Goal: Information Seeking & Learning: Learn about a topic

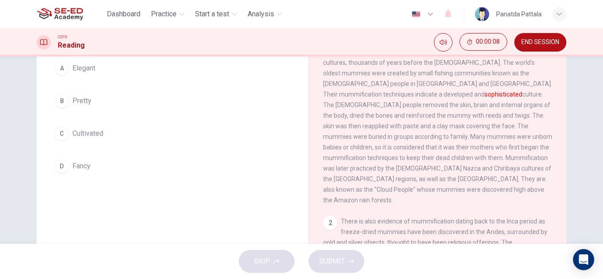
scroll to position [88, 0]
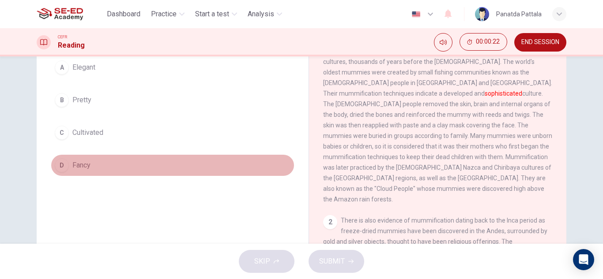
click at [92, 165] on button "D Fancy" at bounding box center [173, 165] width 244 height 22
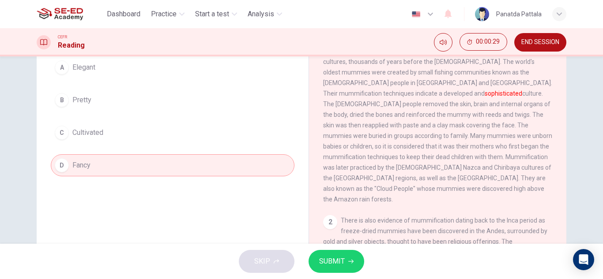
click at [343, 267] on span "SUBMIT" at bounding box center [332, 261] width 26 height 12
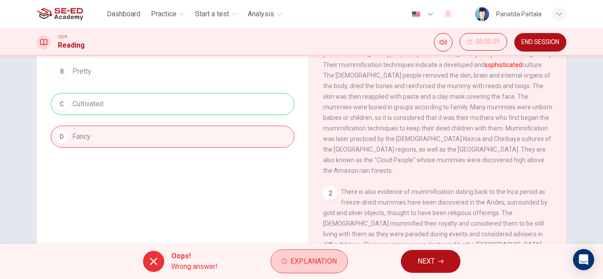
scroll to position [132, 0]
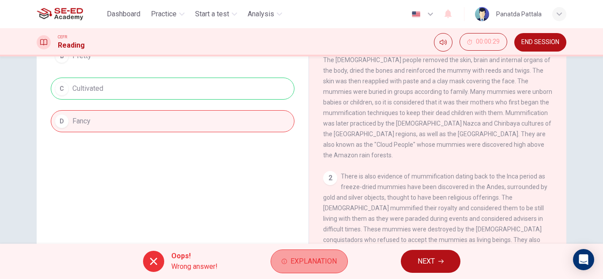
click at [302, 259] on span "Explanation" at bounding box center [313, 261] width 46 height 12
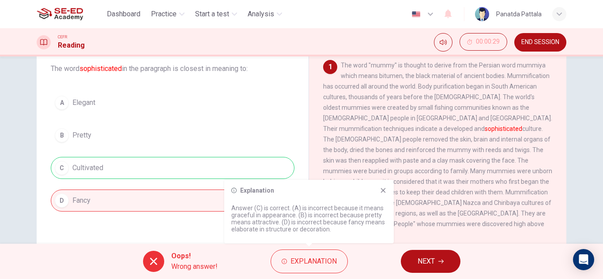
scroll to position [44, 0]
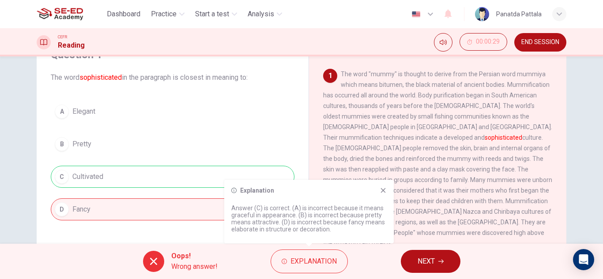
drag, startPoint x: 79, startPoint y: 76, endPoint x: 124, endPoint y: 76, distance: 45.0
click at [124, 76] on span "The word sophisticated in the paragraph is closest in meaning to:" at bounding box center [173, 77] width 244 height 11
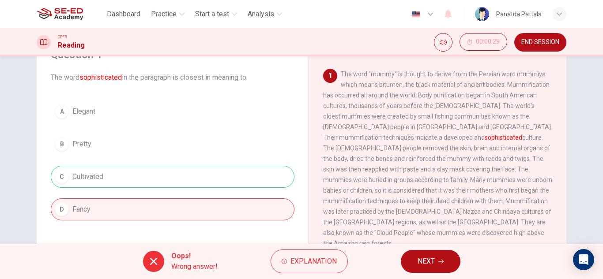
drag, startPoint x: 125, startPoint y: 79, endPoint x: 104, endPoint y: 78, distance: 21.7
click at [104, 78] on span "The word sophisticated in the paragraph is closest in meaning to:" at bounding box center [173, 77] width 244 height 11
drag, startPoint x: 104, startPoint y: 79, endPoint x: 150, endPoint y: 76, distance: 45.9
click at [106, 79] on font "sophisticated" at bounding box center [100, 77] width 42 height 8
click at [407, 255] on button "NEXT" at bounding box center [431, 261] width 60 height 23
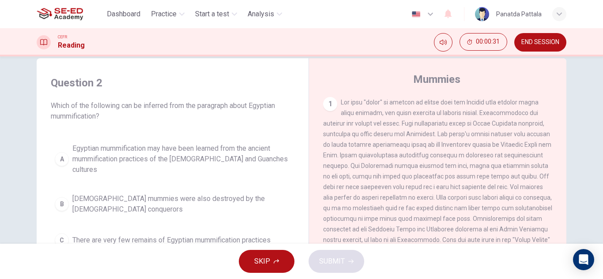
scroll to position [0, 0]
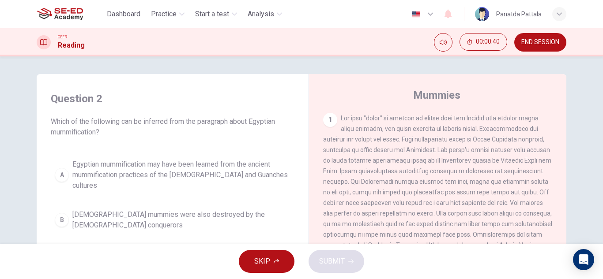
drag, startPoint x: 99, startPoint y: 132, endPoint x: 60, endPoint y: 138, distance: 39.7
click at [62, 137] on span "Which of the following can be inferred from the paragraph about Egyptian mummif…" at bounding box center [173, 126] width 244 height 21
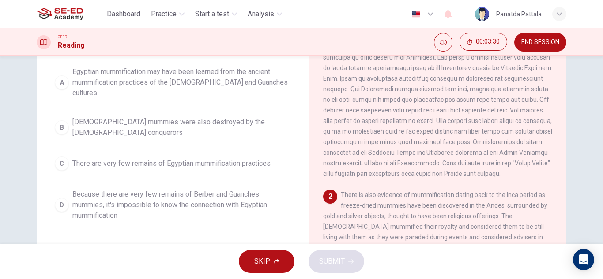
scroll to position [44, 0]
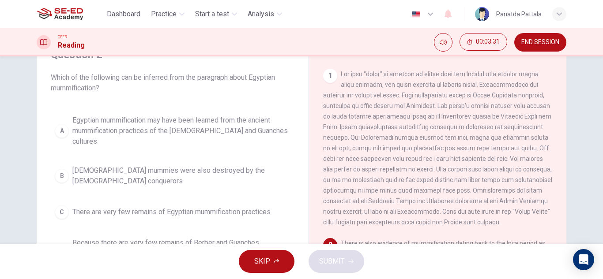
click at [127, 124] on span "Egyptian mummification may have been learned from the ancient mummification pra…" at bounding box center [181, 131] width 218 height 32
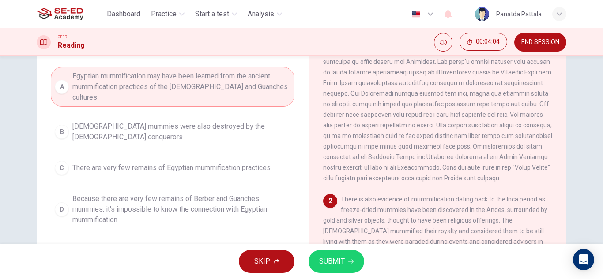
scroll to position [0, 0]
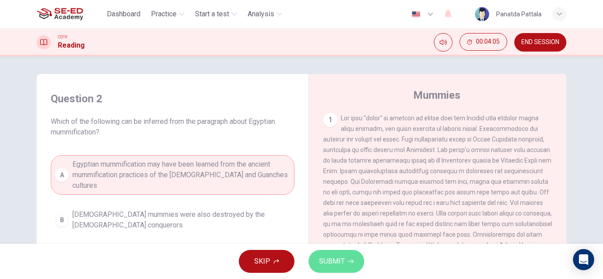
click at [327, 265] on span "SUBMIT" at bounding box center [332, 261] width 26 height 12
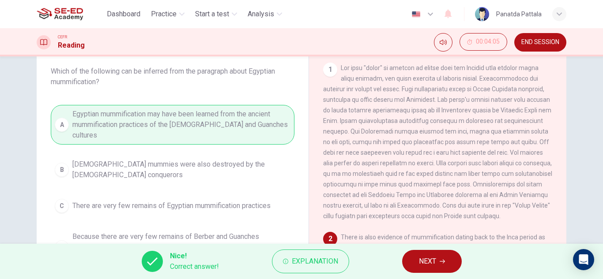
scroll to position [44, 0]
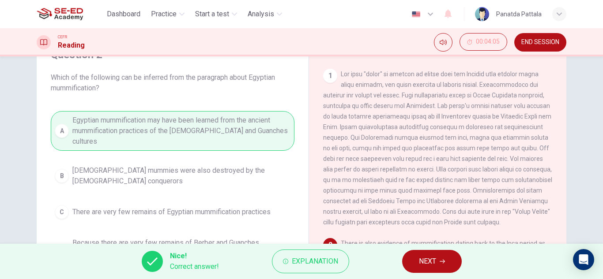
click at [411, 263] on button "NEXT" at bounding box center [432, 261] width 60 height 23
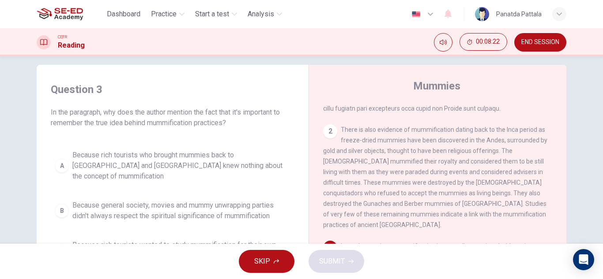
scroll to position [0, 0]
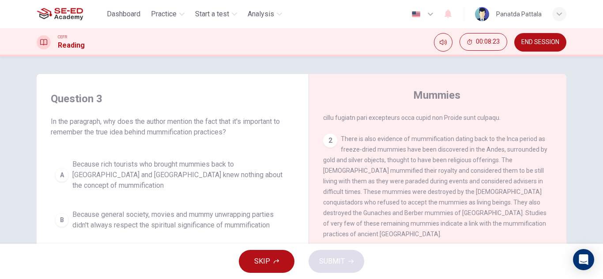
click at [190, 163] on span "Because rich tourists who brought mummies back to [GEOGRAPHIC_DATA] and [GEOGRA…" at bounding box center [181, 175] width 218 height 32
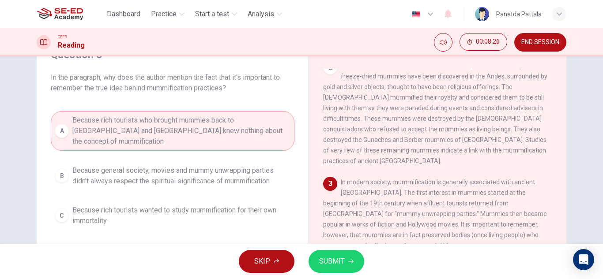
scroll to position [193, 0]
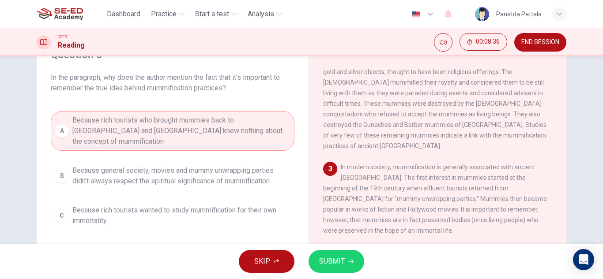
click at [208, 213] on span "Because rich tourists wanted to study mummification for their own immortality" at bounding box center [181, 215] width 218 height 21
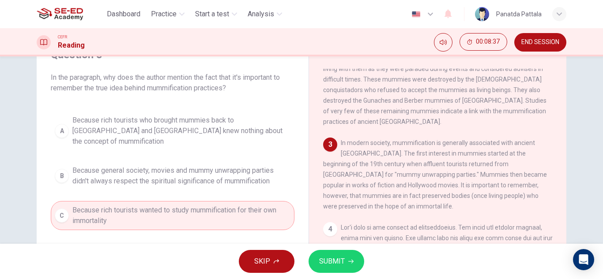
scroll to position [237, 0]
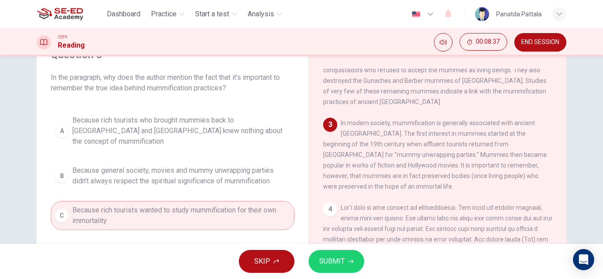
click at [344, 261] on span "SUBMIT" at bounding box center [332, 261] width 26 height 12
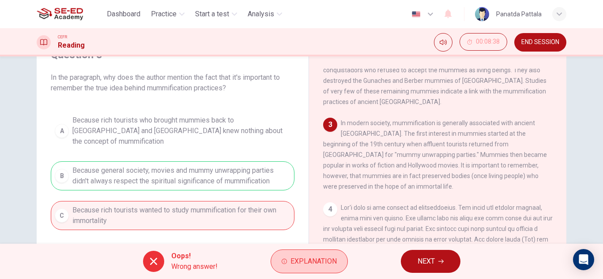
click at [335, 259] on span "Explanation" at bounding box center [313, 261] width 46 height 12
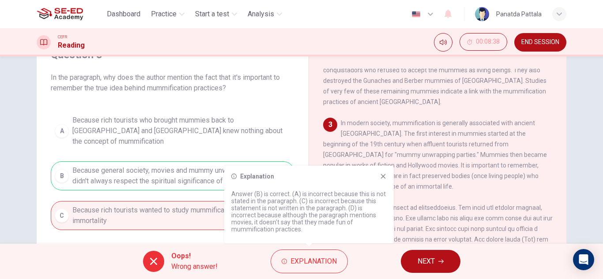
click at [379, 179] on div "Explanation" at bounding box center [308, 176] width 155 height 7
click at [385, 175] on icon at bounding box center [382, 176] width 7 height 7
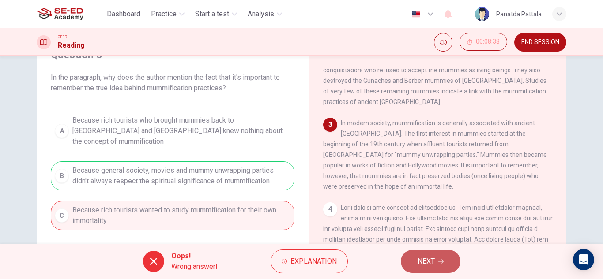
click at [438, 267] on button "NEXT" at bounding box center [431, 261] width 60 height 23
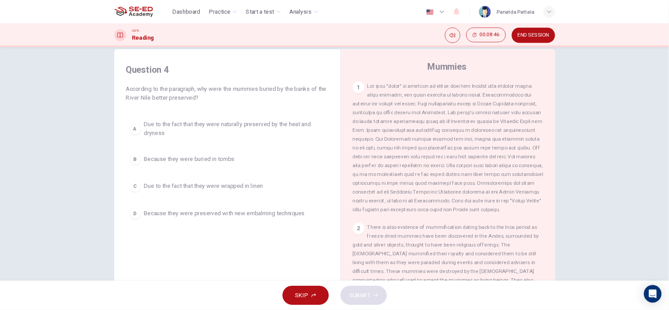
scroll to position [15, 0]
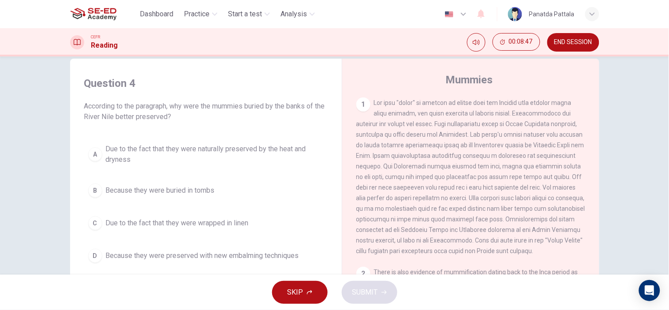
drag, startPoint x: 638, startPoint y: 120, endPoint x: 638, endPoint y: 98, distance: 22.5
click at [602, 98] on div "Question 4 According to the paragraph, why were the mummies buried by the banks…" at bounding box center [334, 165] width 669 height 218
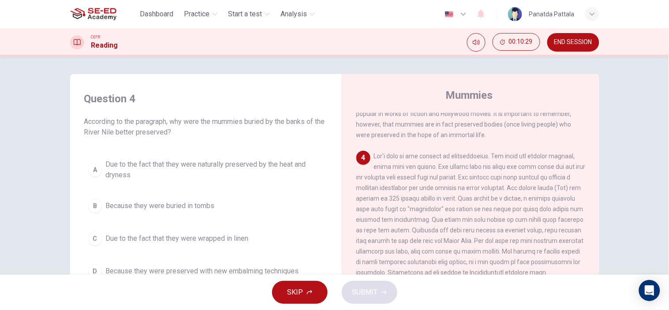
scroll to position [382, 0]
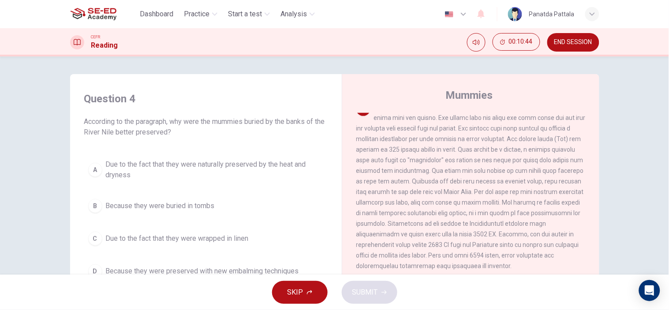
click at [186, 165] on span "Due to the fact that they were naturally preserved by the heat and dryness" at bounding box center [215, 169] width 218 height 21
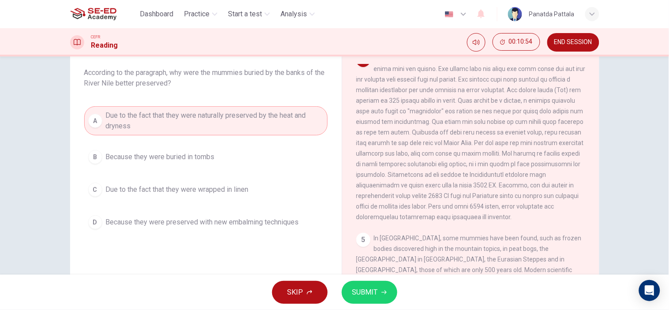
scroll to position [431, 0]
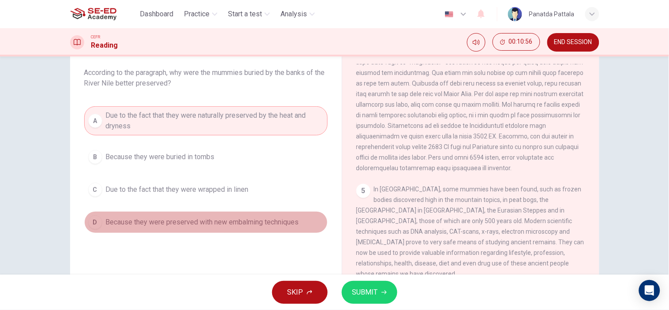
click at [192, 227] on span "Because they were preserved with new embalming techniques" at bounding box center [202, 222] width 193 height 11
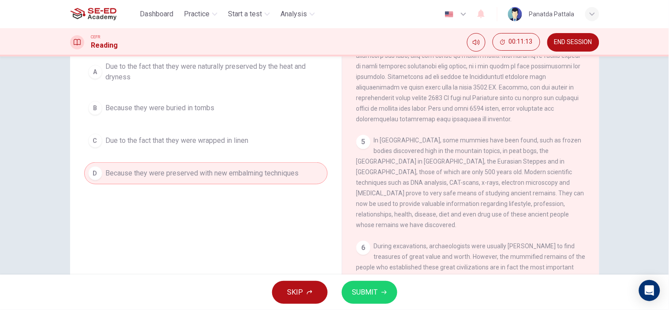
scroll to position [333, 0]
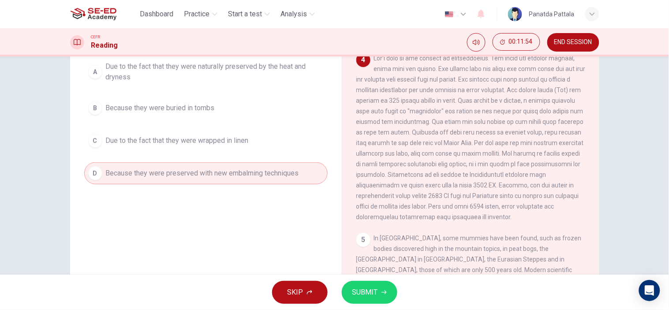
click at [380, 279] on button "SUBMIT" at bounding box center [370, 292] width 56 height 23
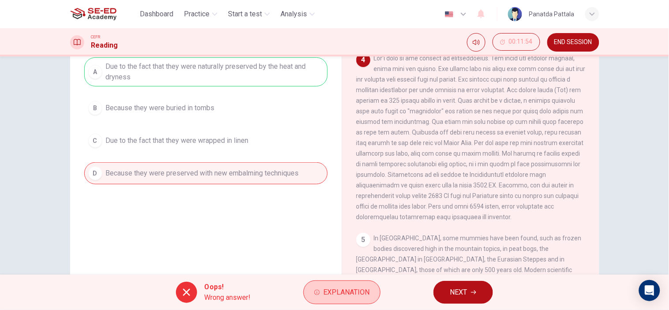
click at [349, 279] on span "Explanation" at bounding box center [346, 292] width 46 height 12
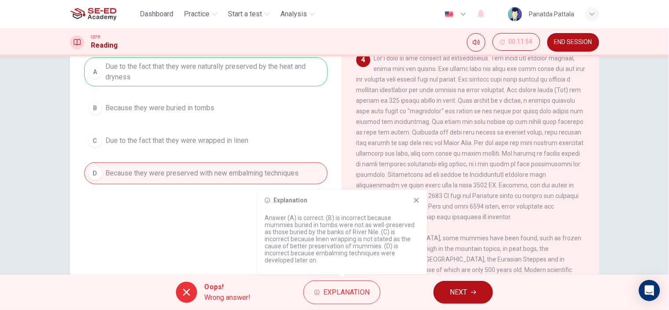
click at [434, 176] on span at bounding box center [471, 138] width 229 height 166
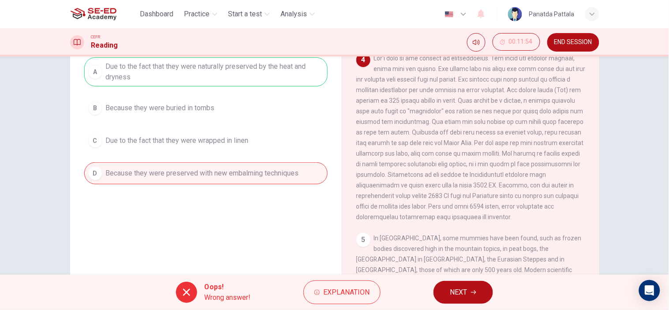
click at [473, 279] on icon "button" at bounding box center [473, 292] width 5 height 5
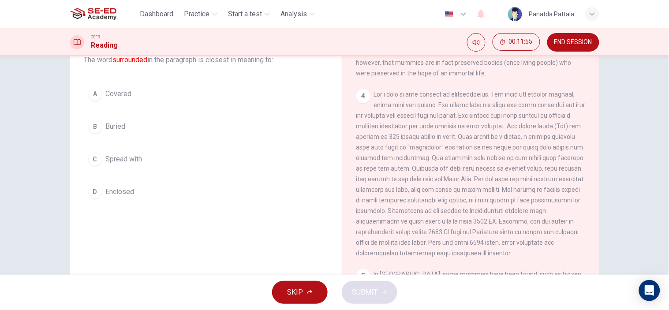
scroll to position [0, 0]
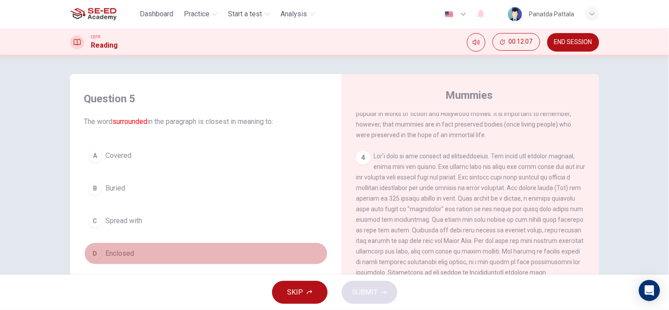
click at [183, 249] on button "D Enclosed" at bounding box center [206, 254] width 244 height 22
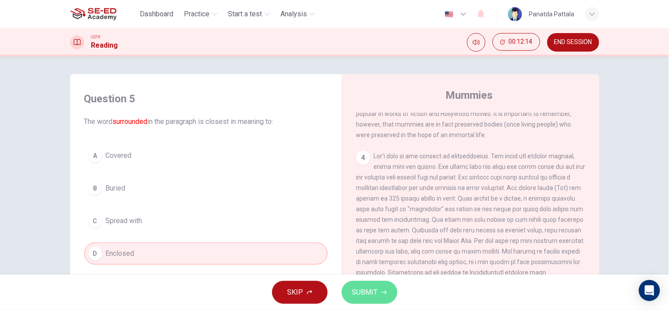
click at [362, 279] on span "SUBMIT" at bounding box center [366, 292] width 26 height 12
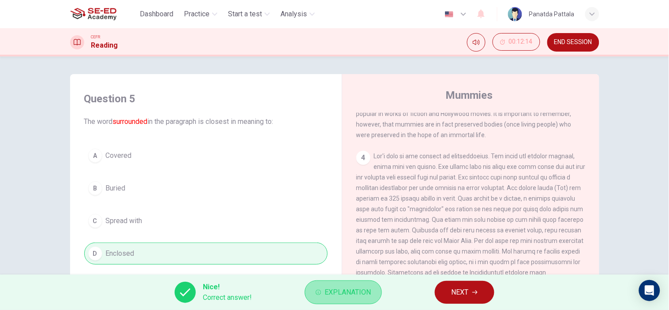
click at [362, 279] on span "Explanation" at bounding box center [348, 292] width 46 height 12
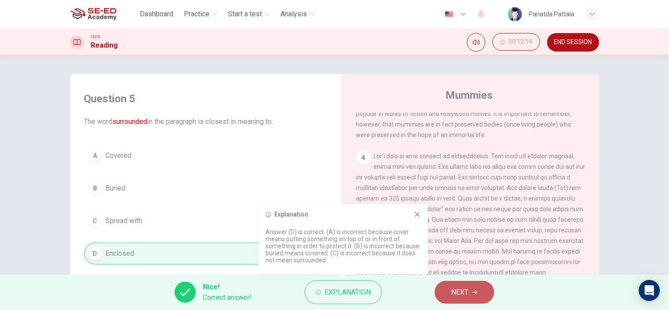
click at [462, 279] on button "NEXT" at bounding box center [465, 292] width 60 height 23
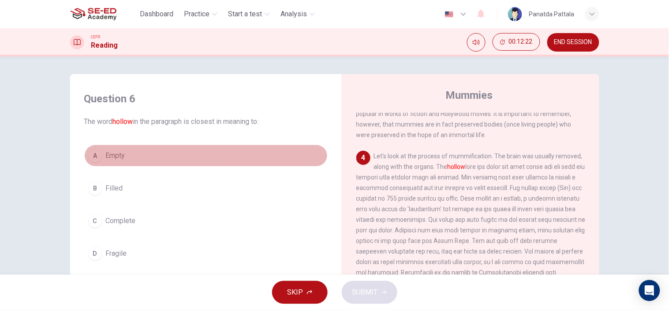
click at [119, 155] on span "Empty" at bounding box center [115, 155] width 19 height 11
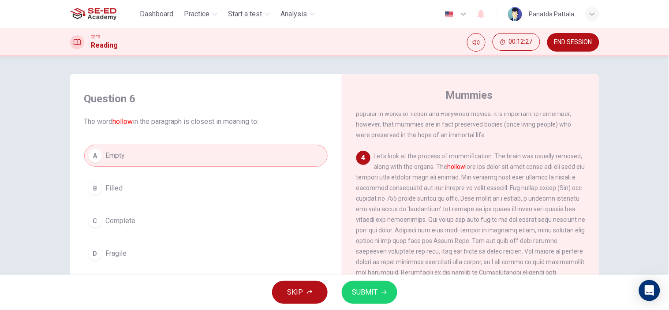
click at [382, 279] on button "SUBMIT" at bounding box center [370, 292] width 56 height 23
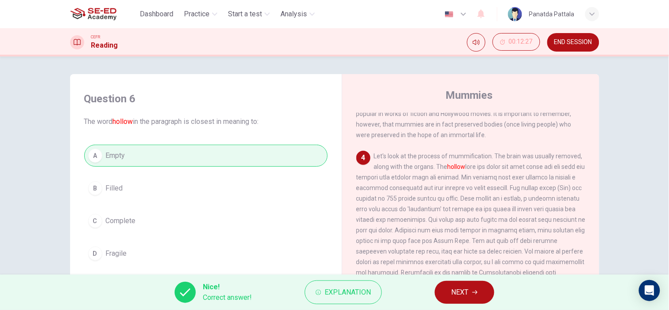
click at [450, 279] on button "NEXT" at bounding box center [465, 292] width 60 height 23
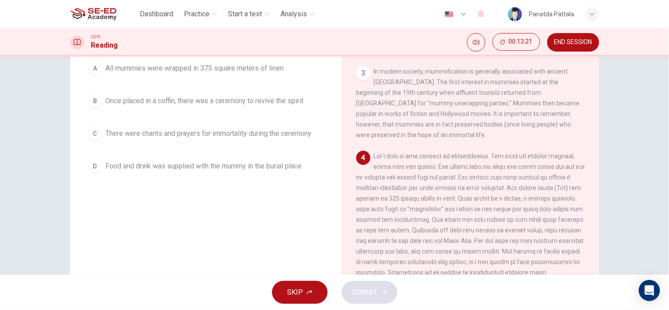
scroll to position [49, 0]
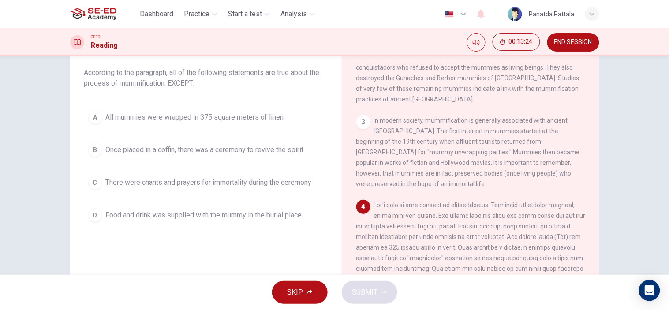
click at [296, 104] on div "Question 7 According to the paragraph, all of the following statements are true…" at bounding box center [206, 134] width 258 height 201
click at [253, 109] on button "A All mummies were wrapped in 375 square meters of linen" at bounding box center [206, 117] width 244 height 22
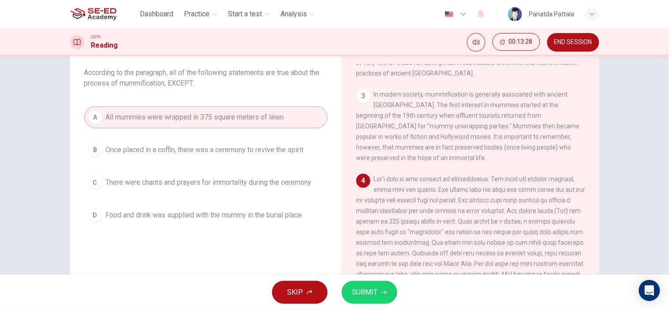
scroll to position [284, 0]
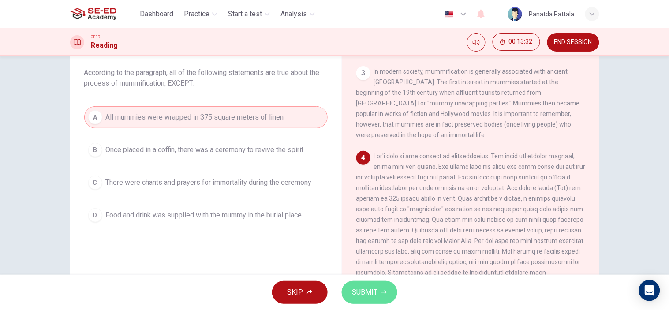
click at [365, 279] on span "SUBMIT" at bounding box center [366, 292] width 26 height 12
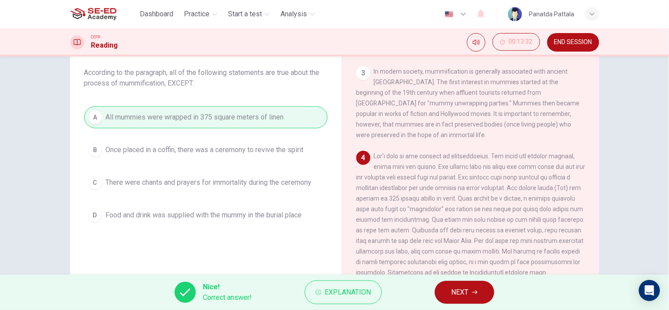
click at [475, 279] on icon "button" at bounding box center [475, 292] width 5 height 5
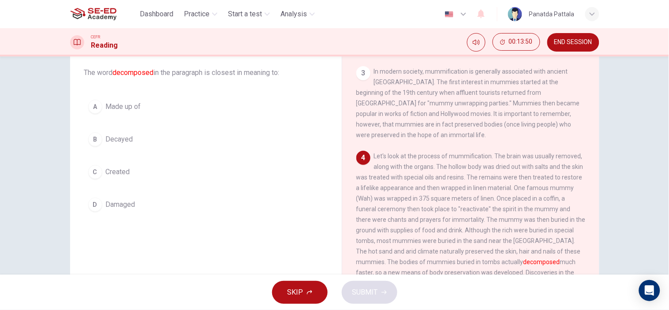
click at [154, 207] on button "D Damaged" at bounding box center [206, 205] width 244 height 22
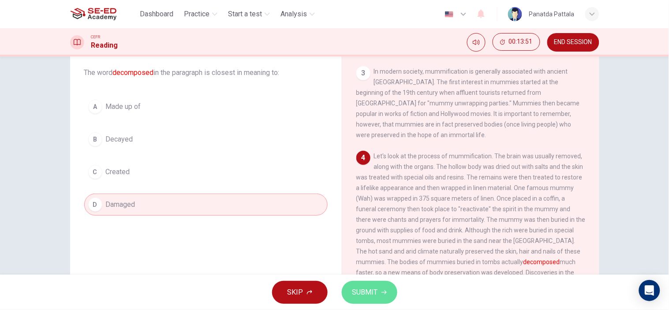
click at [356, 279] on span "SUBMIT" at bounding box center [366, 292] width 26 height 12
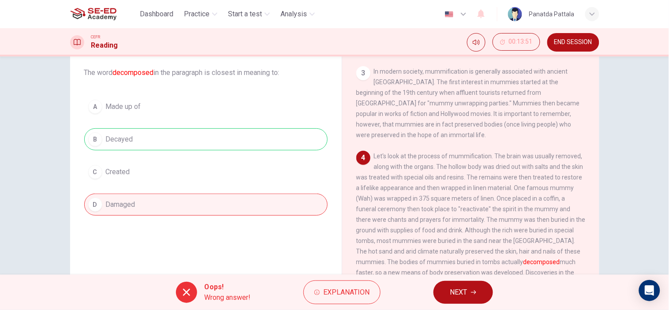
drag, startPoint x: 130, startPoint y: 140, endPoint x: 118, endPoint y: 144, distance: 12.3
click at [119, 142] on div "A Made up of B Decayed C Created D Damaged" at bounding box center [206, 156] width 244 height 120
click at [461, 279] on span "NEXT" at bounding box center [458, 292] width 17 height 12
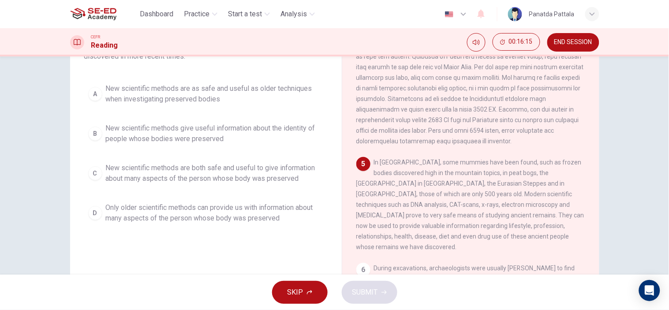
scroll to position [98, 0]
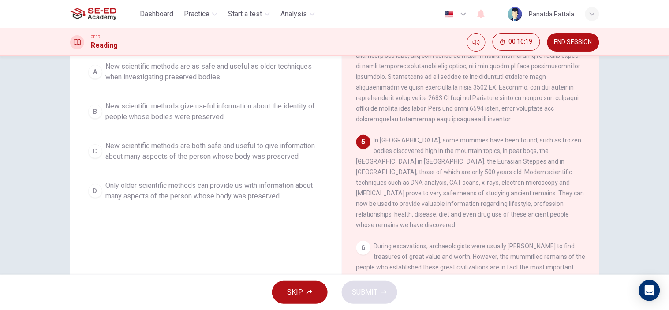
click at [246, 158] on span "New scientific methods are both safe and useful to give information about many …" at bounding box center [215, 151] width 218 height 21
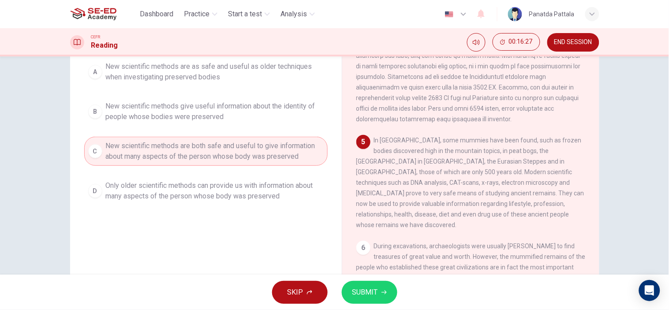
click at [374, 279] on span "SUBMIT" at bounding box center [366, 292] width 26 height 12
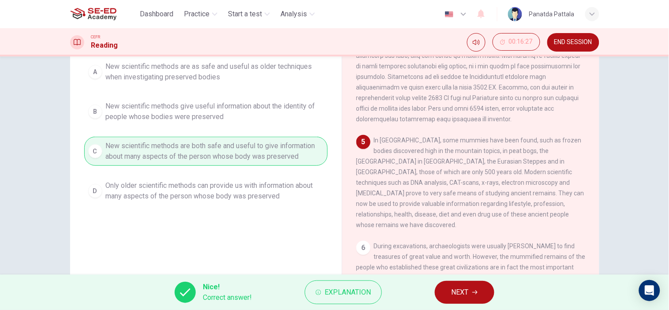
click at [466, 279] on span "NEXT" at bounding box center [460, 292] width 17 height 12
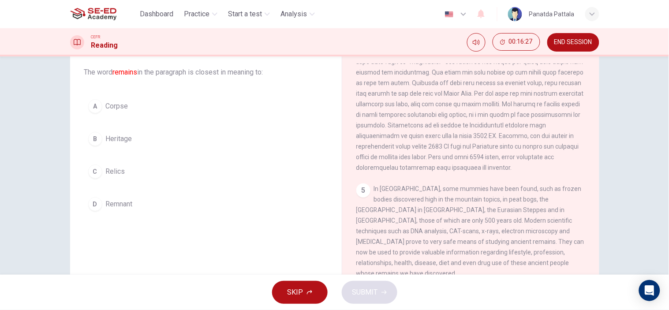
scroll to position [0, 0]
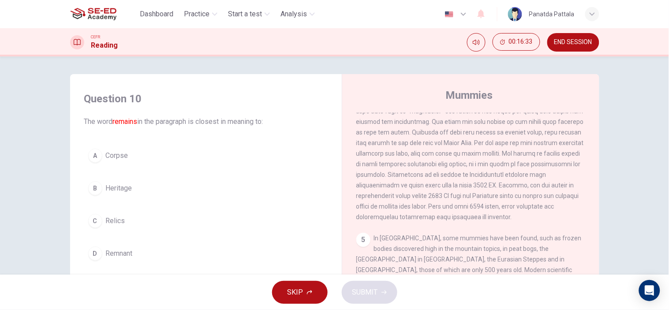
click at [138, 227] on button "C Relics" at bounding box center [206, 221] width 244 height 22
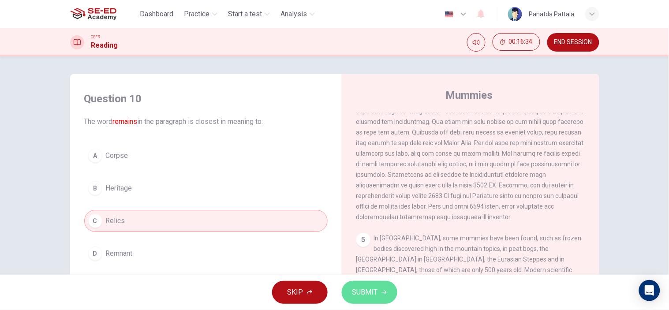
click at [384, 279] on button "SUBMIT" at bounding box center [370, 292] width 56 height 23
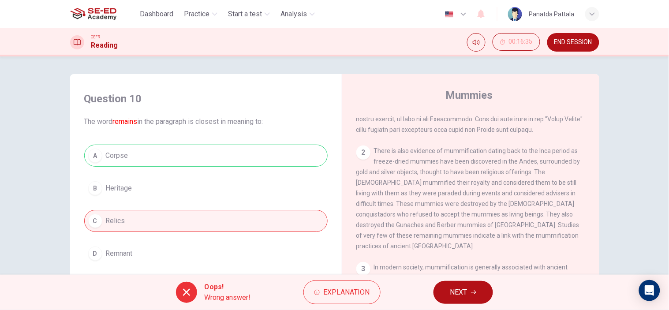
click at [450, 279] on button "NEXT" at bounding box center [464, 292] width 60 height 23
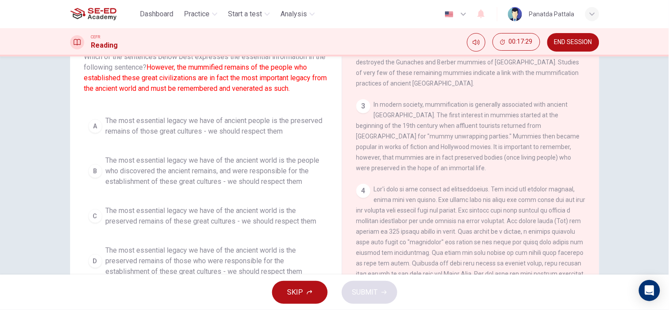
scroll to position [49, 0]
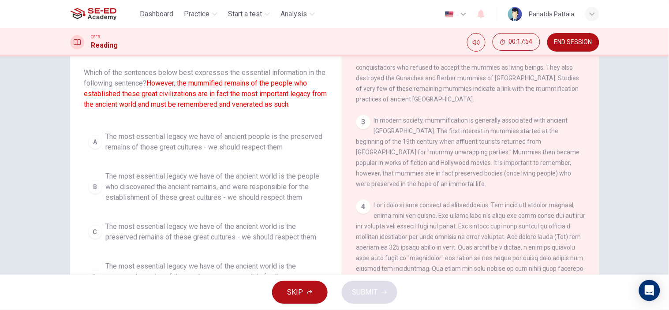
click at [253, 232] on span "The most essential legacy we have of the ancient world is the preserved remains…" at bounding box center [215, 231] width 218 height 21
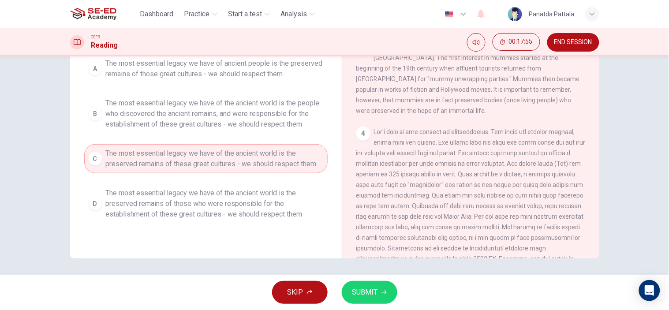
scroll to position [124, 0]
click at [373, 279] on span "SUBMIT" at bounding box center [366, 292] width 26 height 12
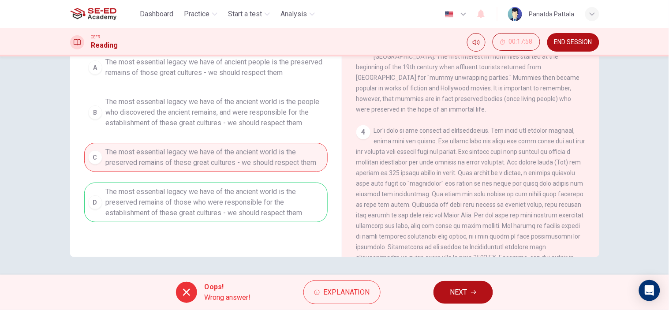
click at [472, 279] on button "NEXT" at bounding box center [464, 292] width 60 height 23
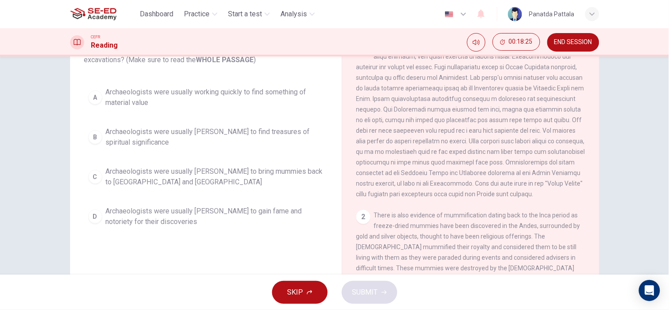
scroll to position [49, 0]
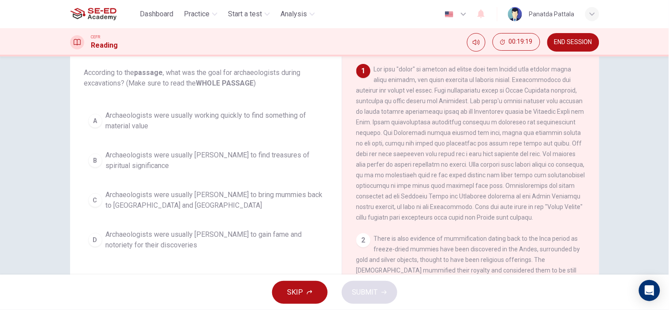
click at [225, 199] on span "Archaeologists were usually [PERSON_NAME] to bring mummies back to [GEOGRAPHIC_…" at bounding box center [215, 200] width 218 height 21
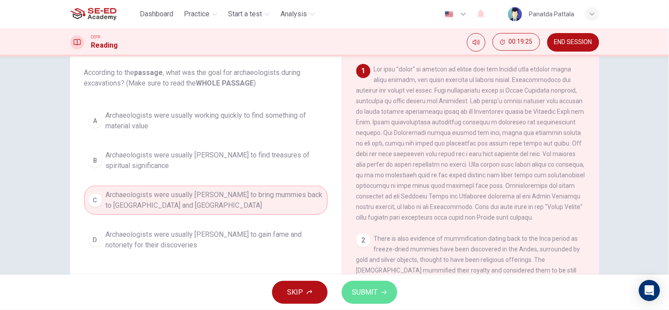
click at [374, 279] on span "SUBMIT" at bounding box center [366, 292] width 26 height 12
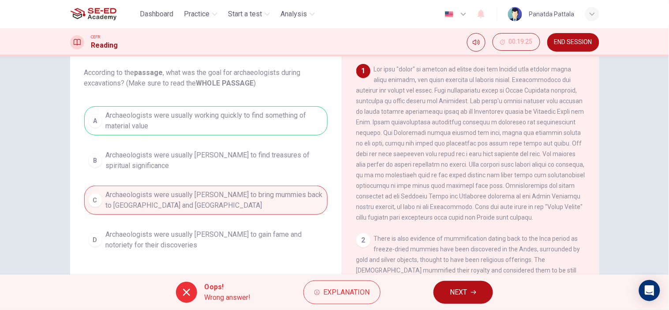
click at [455, 279] on span "NEXT" at bounding box center [458, 292] width 17 height 12
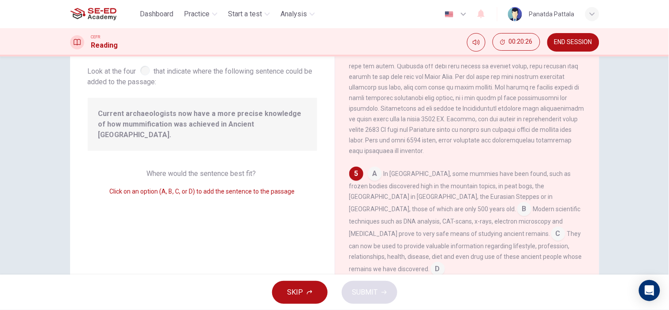
click at [518, 203] on input at bounding box center [525, 210] width 14 height 14
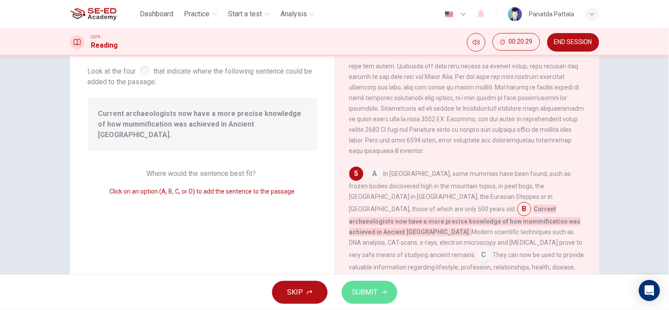
click at [380, 279] on button "SUBMIT" at bounding box center [370, 292] width 56 height 23
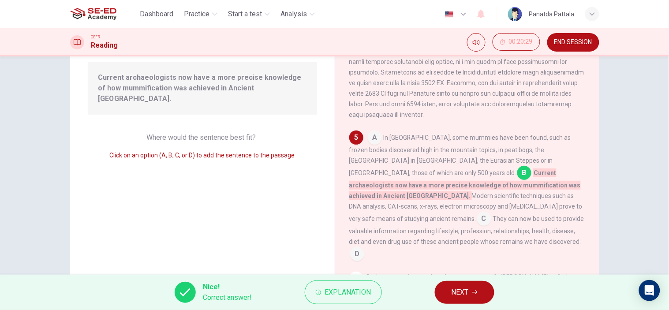
scroll to position [124, 0]
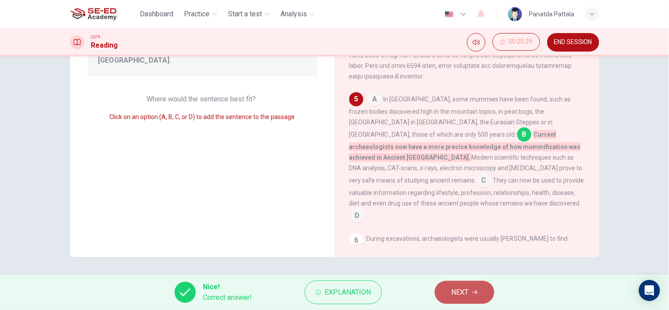
click at [466, 279] on span "NEXT" at bounding box center [460, 292] width 17 height 12
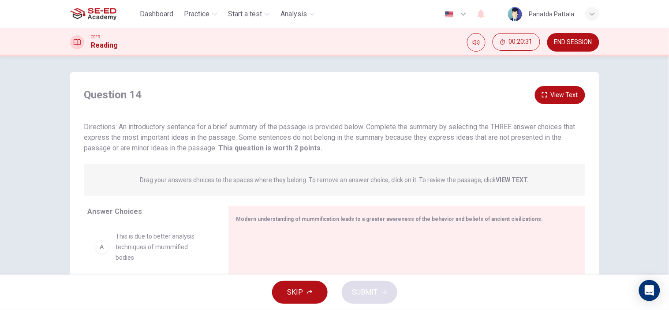
scroll to position [0, 0]
click at [302, 279] on span "SKIP" at bounding box center [296, 292] width 16 height 12
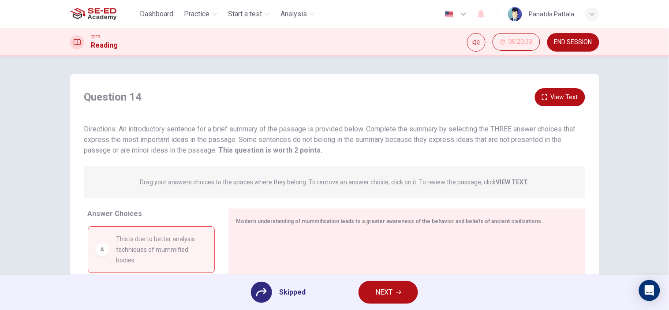
drag, startPoint x: 86, startPoint y: 132, endPoint x: 217, endPoint y: 124, distance: 130.9
click at [173, 125] on span "Directions: An introductory sentence for a brief summary of the passage is prov…" at bounding box center [330, 140] width 492 height 30
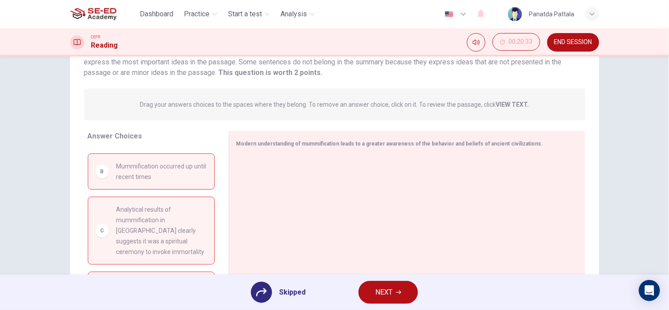
scroll to position [98, 0]
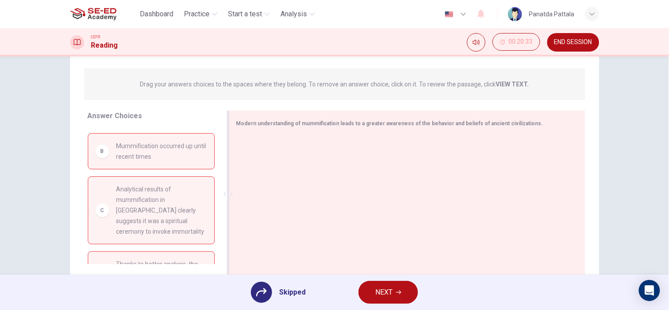
drag, startPoint x: 169, startPoint y: 219, endPoint x: 276, endPoint y: 195, distance: 109.9
click at [276, 195] on div "Answer Choices A This is due to better analysis techniques of mummified bodies …" at bounding box center [334, 196] width 529 height 171
click at [148, 165] on div "B Mummification occurred up until recent times" at bounding box center [151, 151] width 127 height 36
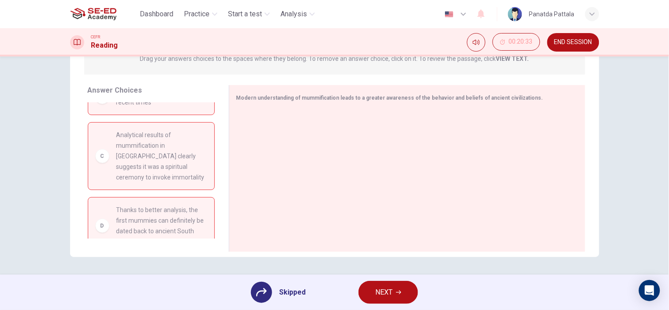
scroll to position [16, 0]
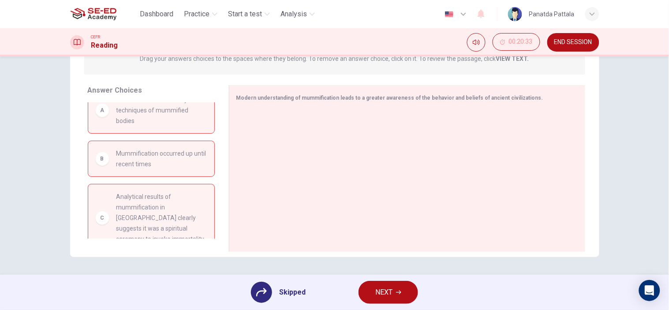
click at [99, 157] on div "B" at bounding box center [102, 159] width 14 height 14
click at [263, 279] on icon at bounding box center [261, 292] width 11 height 11
click at [285, 279] on span "Skipped" at bounding box center [292, 292] width 26 height 11
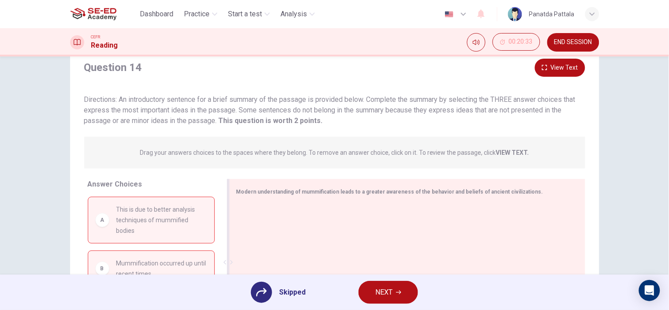
scroll to position [124, 0]
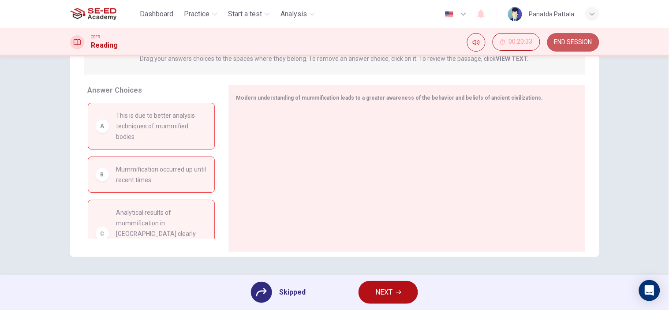
click at [557, 39] on span "END SESSION" at bounding box center [574, 42] width 38 height 7
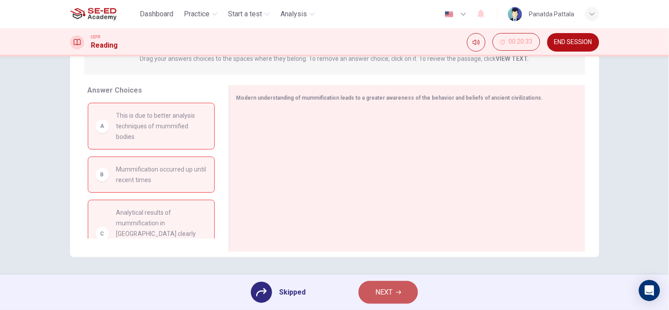
click at [376, 279] on span "NEXT" at bounding box center [383, 292] width 17 height 12
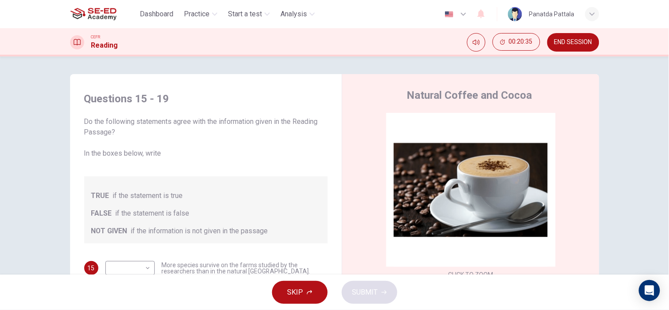
click at [578, 37] on button "END SESSION" at bounding box center [574, 42] width 52 height 19
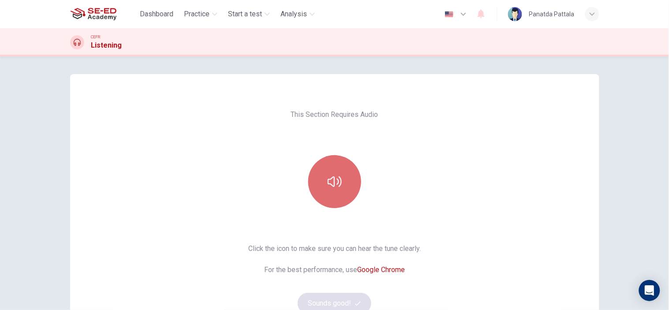
click at [343, 186] on button "button" at bounding box center [334, 181] width 53 height 53
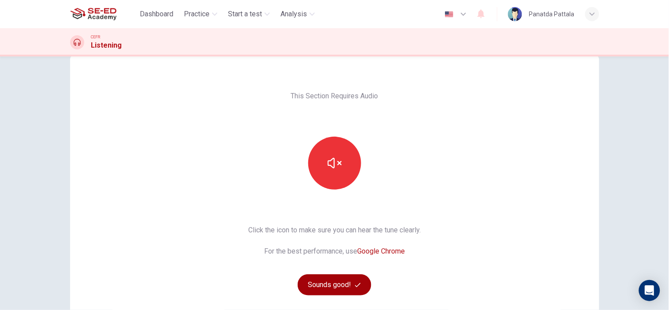
scroll to position [49, 0]
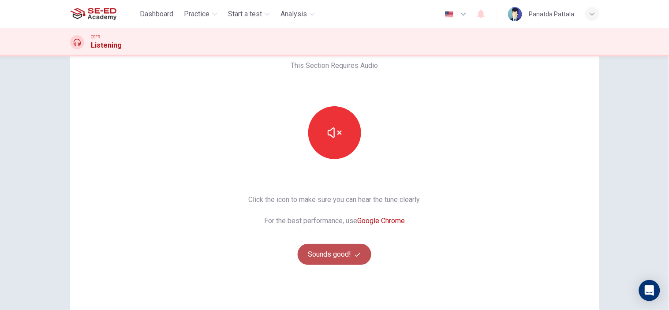
click at [346, 258] on button "Sounds good!" at bounding box center [335, 254] width 74 height 21
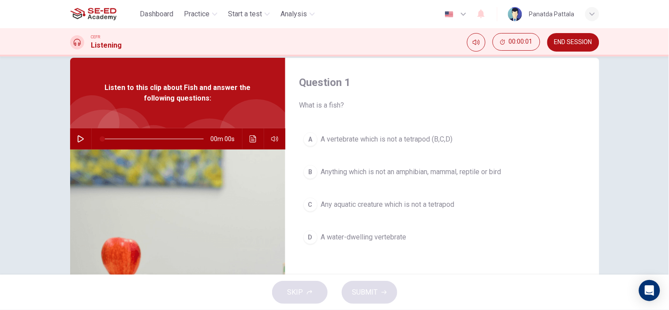
scroll to position [0, 0]
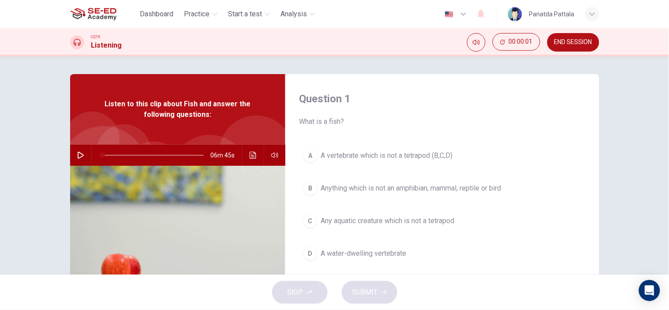
click at [74, 155] on button "button" at bounding box center [81, 155] width 14 height 21
drag, startPoint x: 289, startPoint y: 173, endPoint x: 299, endPoint y: 173, distance: 10.1
click at [299, 173] on body "This site uses cookies, as explained in our Privacy Policy . If you agree to th…" at bounding box center [334, 155] width 669 height 310
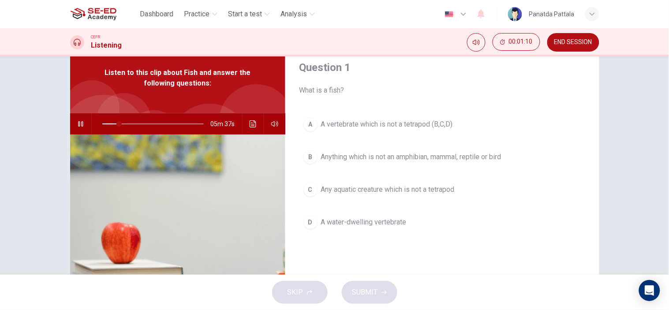
scroll to position [49, 0]
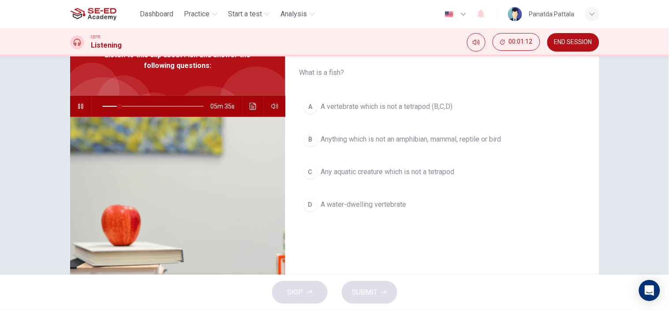
click at [400, 210] on button "D A water-dwelling vertebrate" at bounding box center [443, 205] width 286 height 22
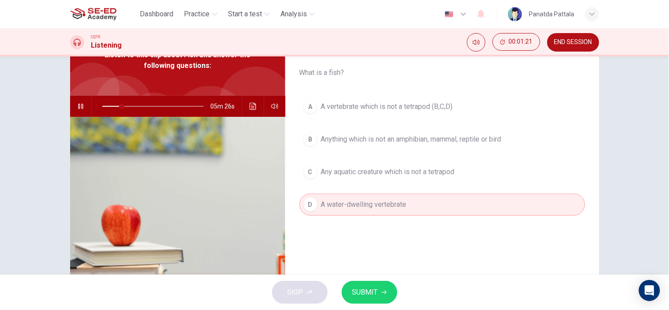
click at [374, 288] on span "SUBMIT" at bounding box center [366, 292] width 26 height 12
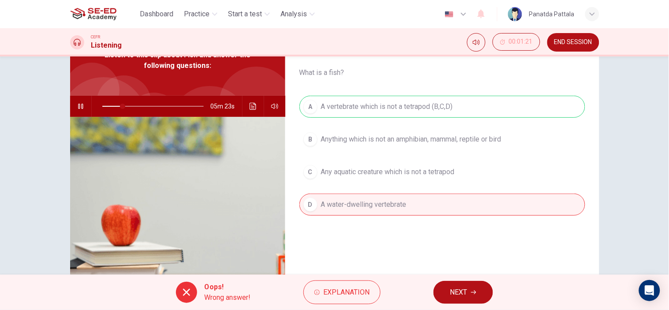
click at [467, 293] on span "NEXT" at bounding box center [458, 292] width 17 height 12
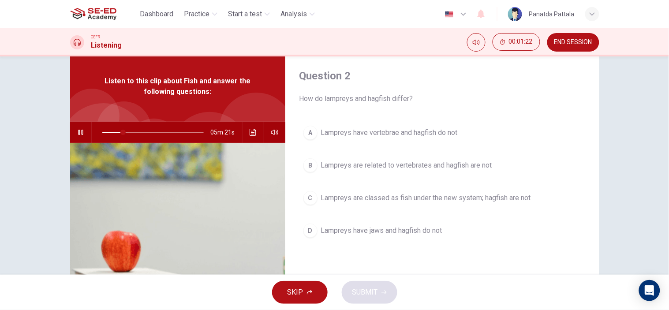
scroll to position [0, 0]
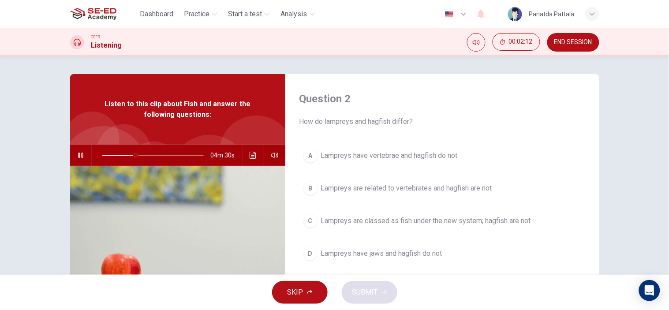
click at [453, 192] on span "Lampreys are related to vertebrates and hagfish are not" at bounding box center [406, 188] width 171 height 11
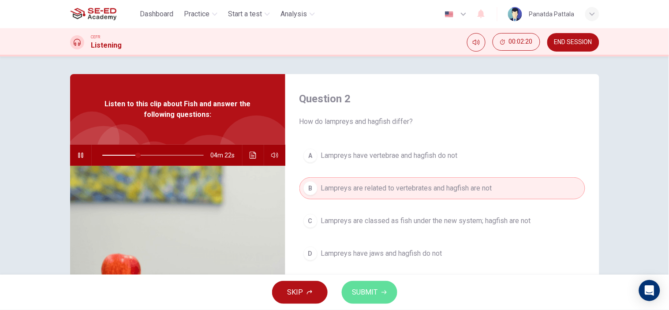
click at [372, 287] on span "SUBMIT" at bounding box center [366, 292] width 26 height 12
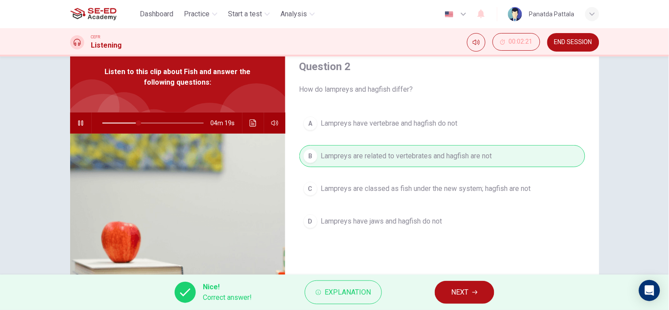
scroll to position [49, 0]
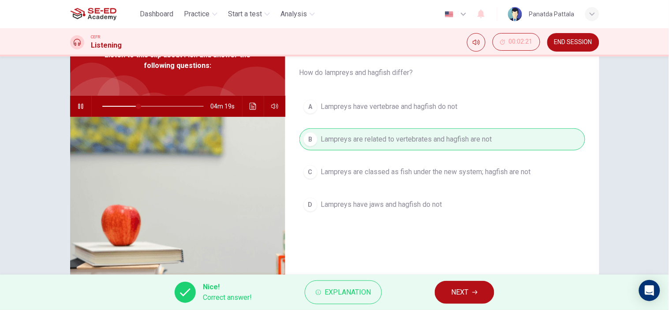
click at [473, 293] on icon "button" at bounding box center [475, 292] width 5 height 5
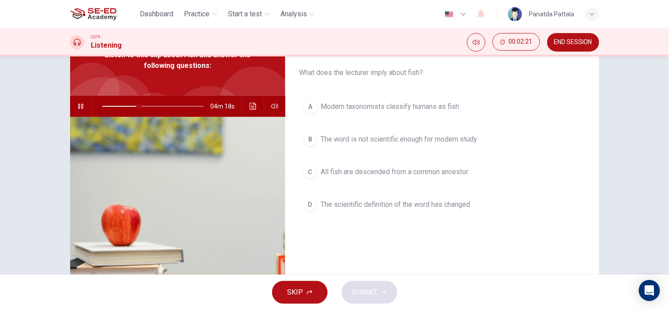
scroll to position [0, 0]
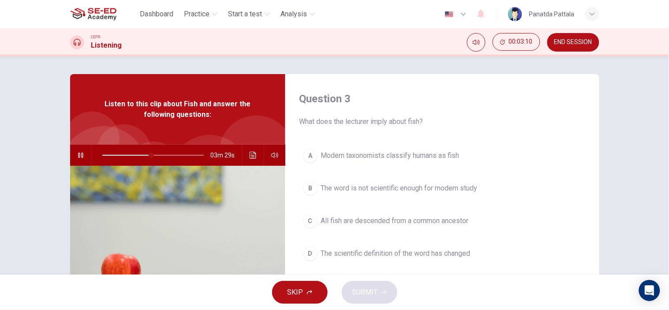
click at [394, 191] on span "The word is not scientific enough for modern study" at bounding box center [399, 188] width 157 height 11
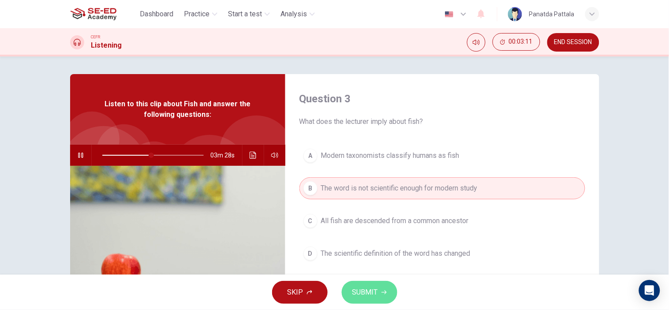
click at [365, 299] on button "SUBMIT" at bounding box center [370, 292] width 56 height 23
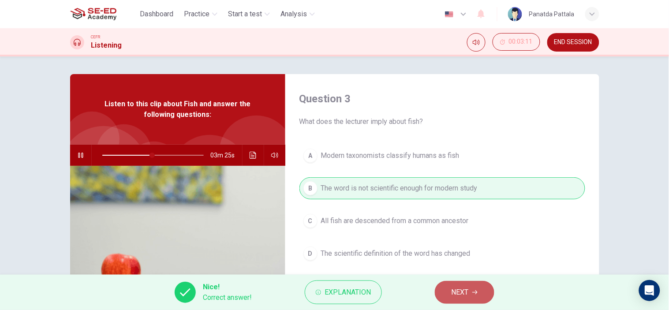
click at [469, 294] on span "NEXT" at bounding box center [460, 292] width 17 height 12
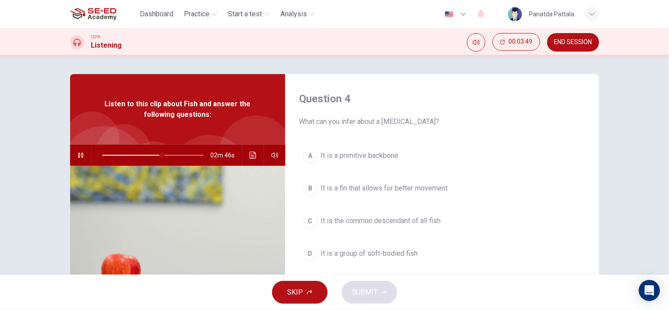
click at [385, 221] on span "It is the common descendant of all fish" at bounding box center [381, 221] width 120 height 11
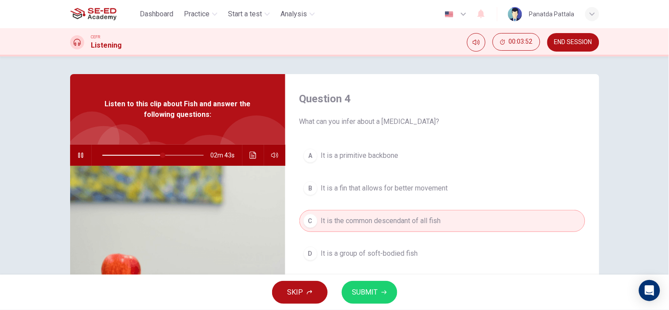
click at [372, 292] on span "SUBMIT" at bounding box center [366, 292] width 26 height 12
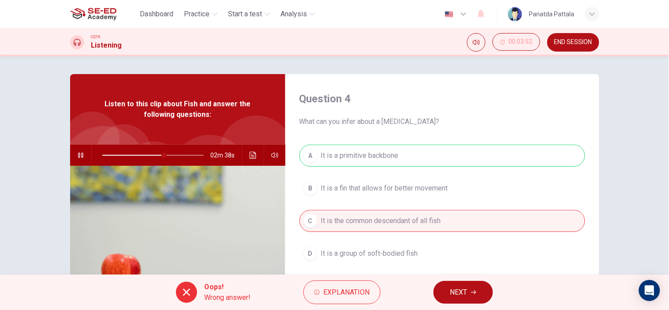
click at [464, 296] on span "NEXT" at bounding box center [458, 292] width 17 height 12
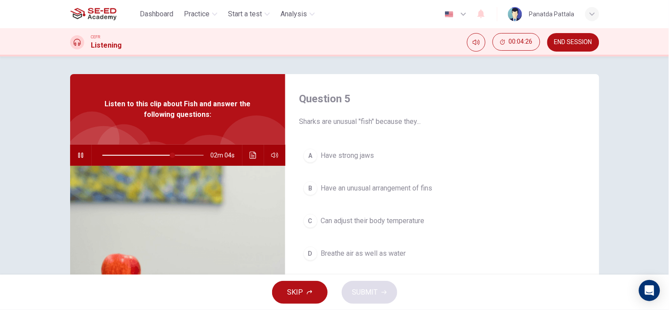
click at [418, 255] on button "D Breathe air as well as water" at bounding box center [443, 254] width 286 height 22
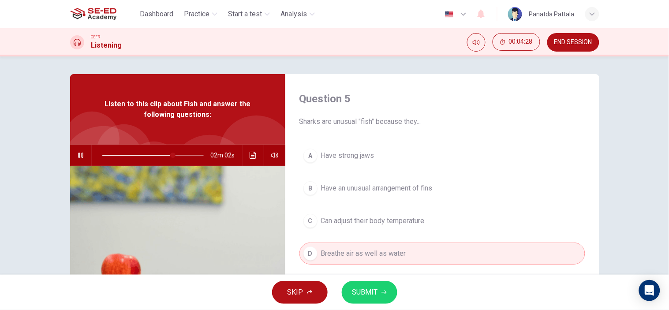
click at [377, 289] on span "SUBMIT" at bounding box center [366, 292] width 26 height 12
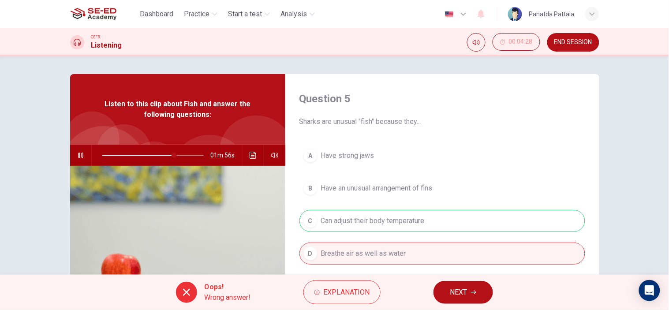
type input "72"
click at [477, 291] on icon "button" at bounding box center [473, 292] width 5 height 5
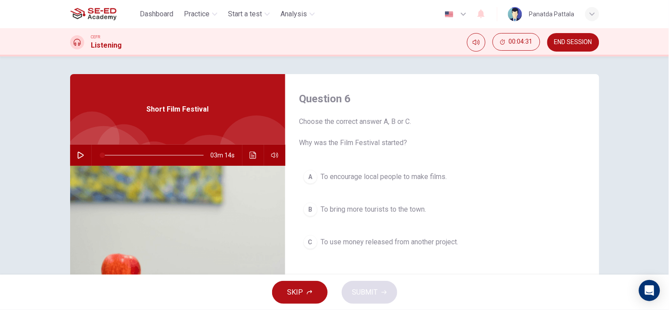
click at [77, 158] on icon "button" at bounding box center [80, 155] width 7 height 7
click at [471, 177] on button "A To encourage local people to make films." at bounding box center [443, 177] width 286 height 22
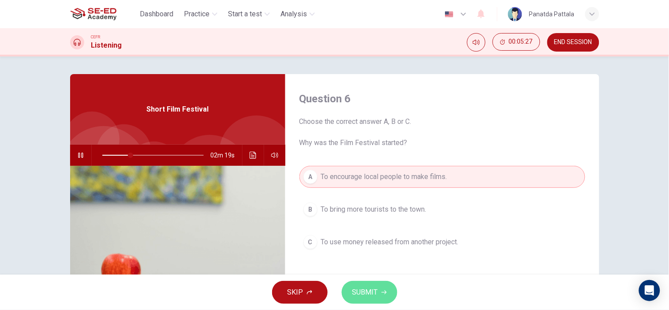
click at [368, 287] on span "SUBMIT" at bounding box center [366, 292] width 26 height 12
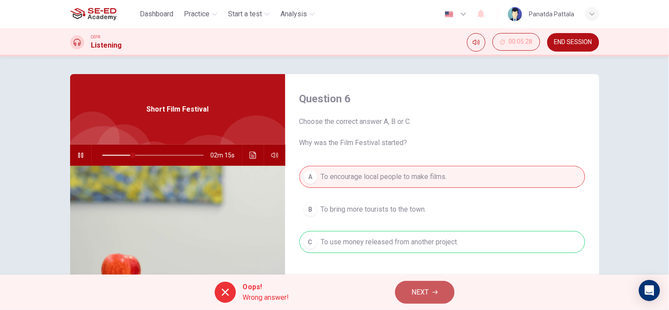
click at [425, 287] on span "NEXT" at bounding box center [420, 292] width 17 height 12
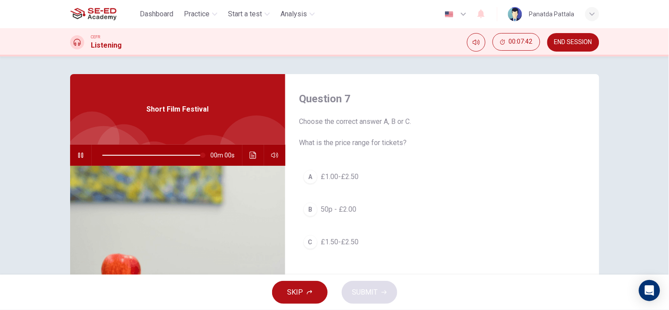
click at [343, 180] on span "£1.00-£2.50" at bounding box center [340, 177] width 38 height 11
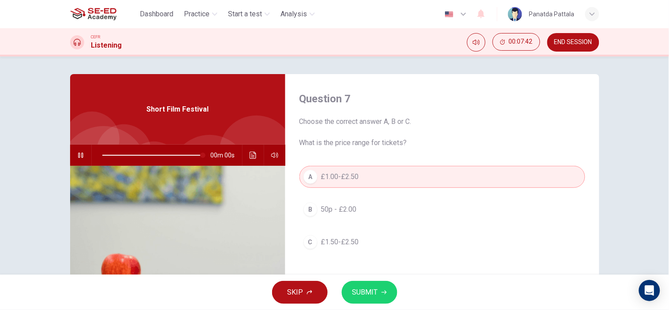
type input "0"
click at [351, 296] on button "SUBMIT" at bounding box center [370, 292] width 56 height 23
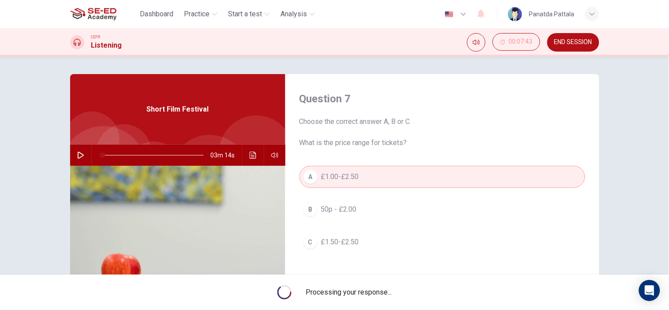
scroll to position [49, 0]
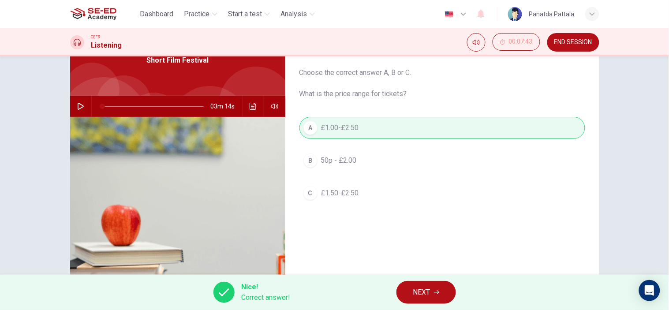
click at [427, 285] on button "NEXT" at bounding box center [427, 292] width 60 height 23
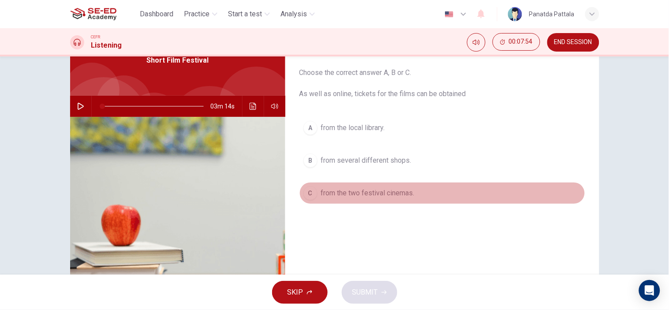
click at [373, 190] on span "from the two festival cinemas." at bounding box center [368, 193] width 94 height 11
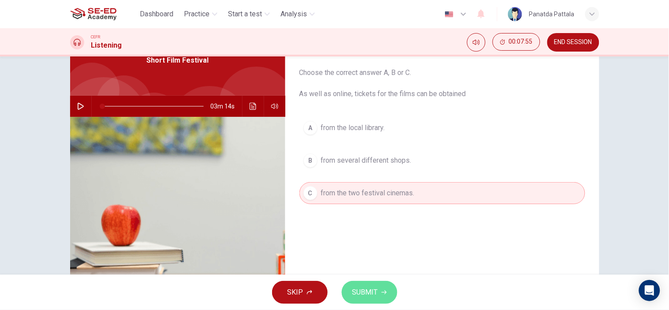
click at [372, 283] on button "SUBMIT" at bounding box center [370, 292] width 56 height 23
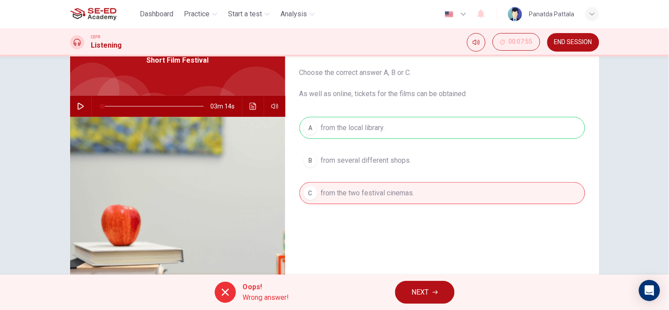
click at [428, 289] on span "NEXT" at bounding box center [420, 292] width 17 height 12
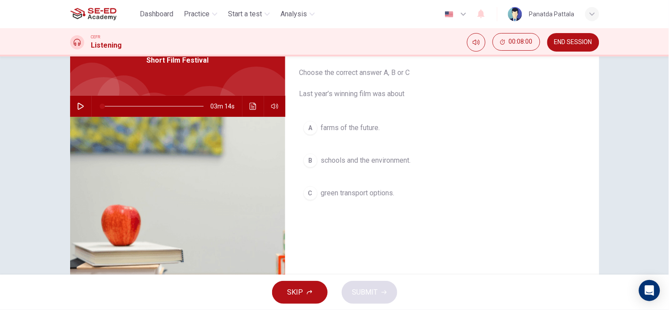
click at [368, 194] on span "green transport options." at bounding box center [358, 193] width 74 height 11
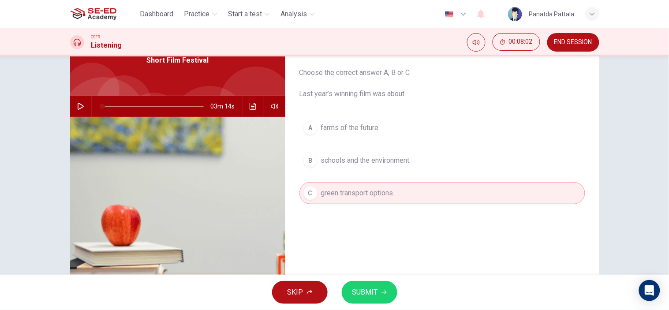
click at [368, 289] on span "SUBMIT" at bounding box center [366, 292] width 26 height 12
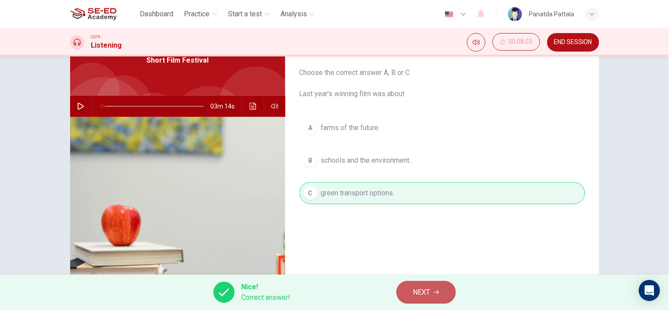
click at [425, 293] on span "NEXT" at bounding box center [421, 292] width 17 height 12
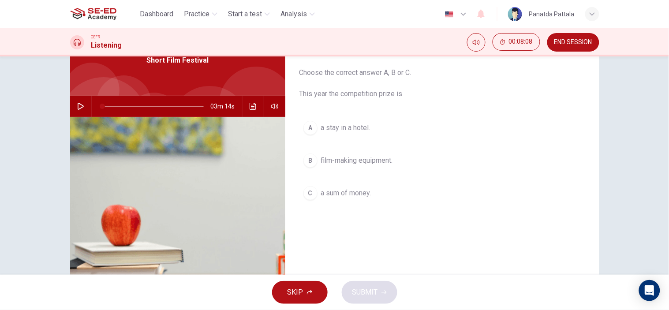
click at [368, 161] on span "film-making equipment." at bounding box center [357, 160] width 72 height 11
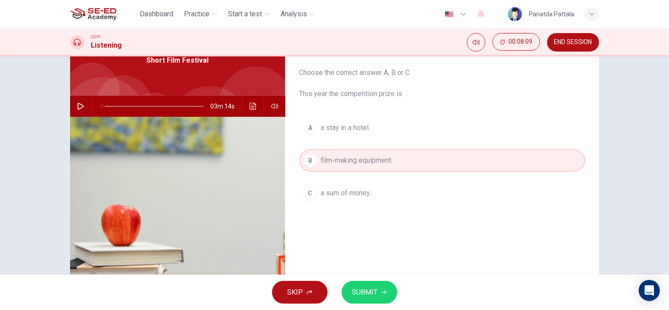
click at [377, 293] on span "SUBMIT" at bounding box center [366, 292] width 26 height 12
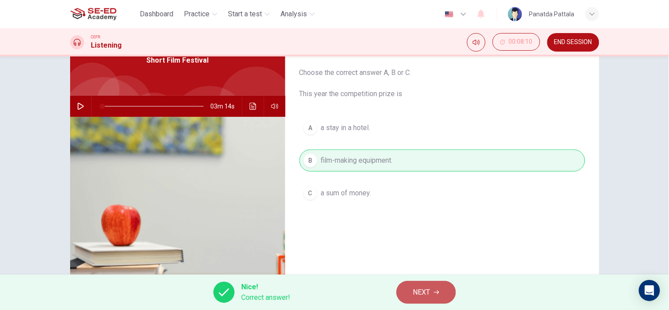
click at [424, 298] on span "NEXT" at bounding box center [421, 292] width 17 height 12
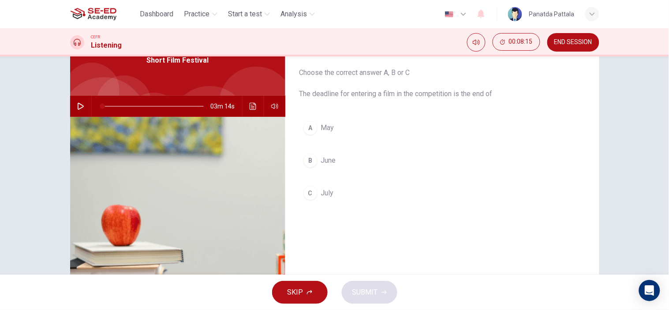
click at [366, 153] on button "B June" at bounding box center [443, 161] width 286 height 22
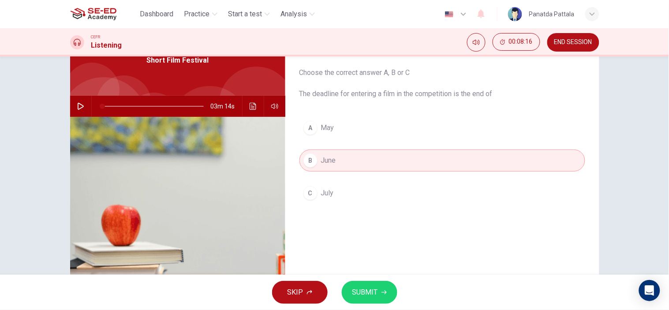
click at [365, 197] on button "C July" at bounding box center [443, 193] width 286 height 22
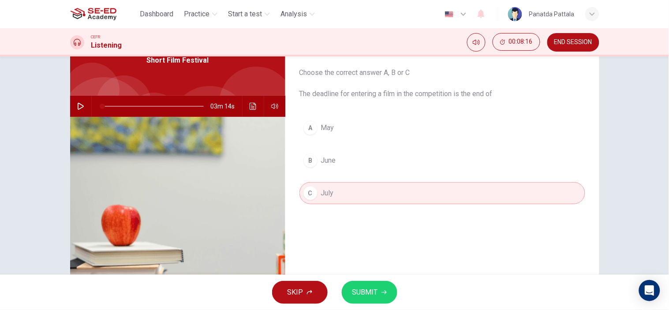
click at [367, 288] on span "SUBMIT" at bounding box center [366, 292] width 26 height 12
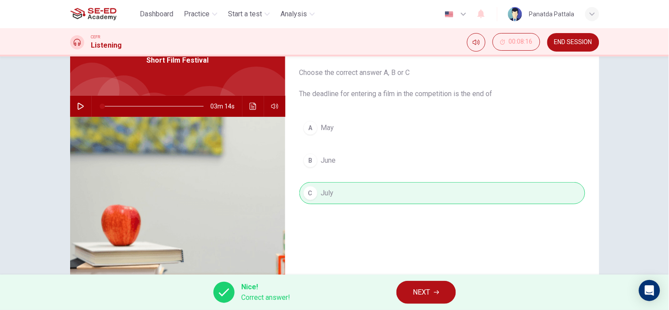
click at [418, 292] on span "NEXT" at bounding box center [421, 292] width 17 height 12
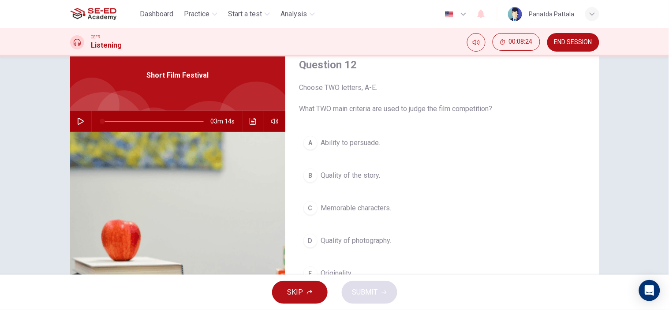
scroll to position [0, 0]
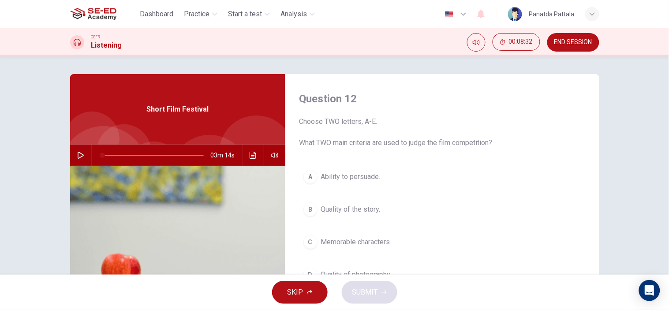
click at [373, 177] on span "Ability to persuade." at bounding box center [351, 177] width 60 height 11
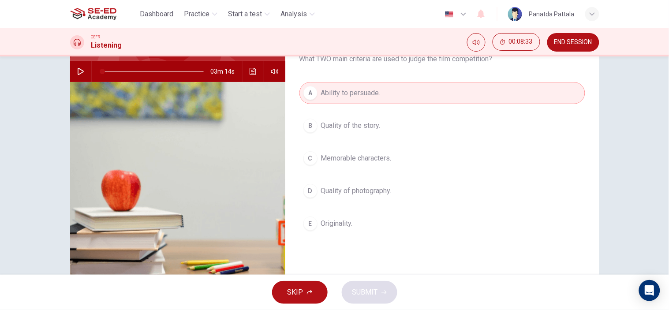
scroll to position [98, 0]
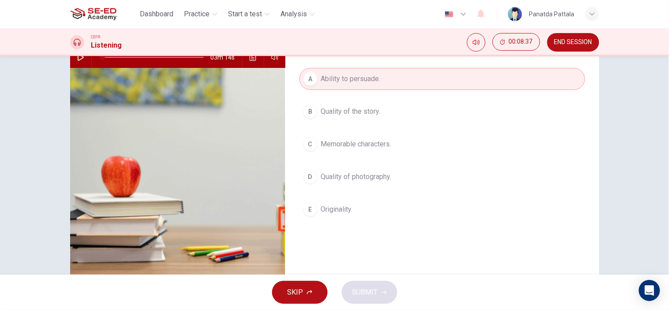
click at [398, 143] on button "C Memorable characters." at bounding box center [443, 144] width 286 height 22
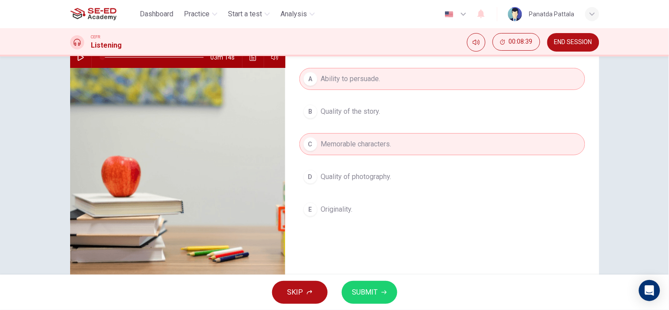
click at [368, 291] on span "SUBMIT" at bounding box center [366, 292] width 26 height 12
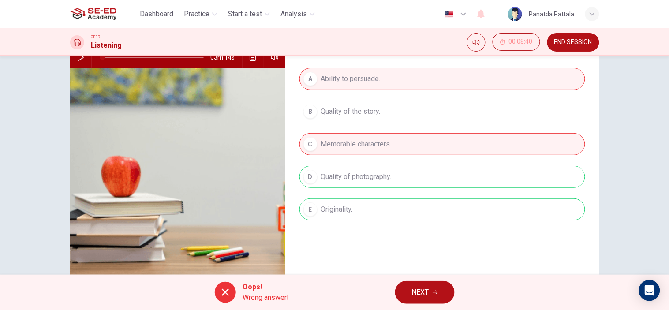
click at [427, 288] on span "NEXT" at bounding box center [420, 292] width 17 height 12
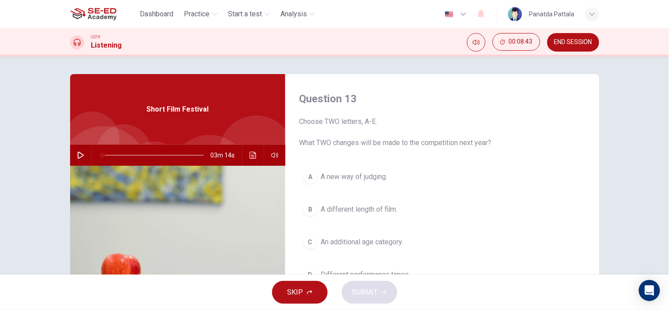
scroll to position [49, 0]
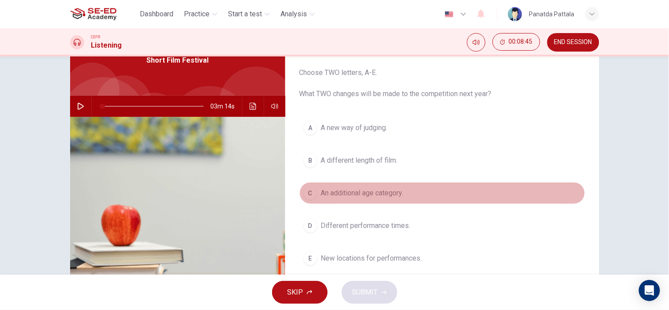
click at [396, 193] on span "An additional age category." at bounding box center [362, 193] width 83 height 11
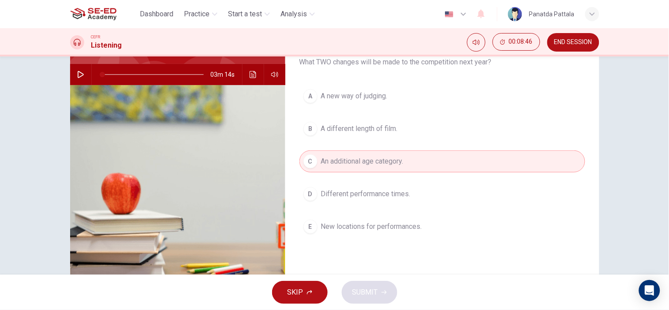
scroll to position [124, 0]
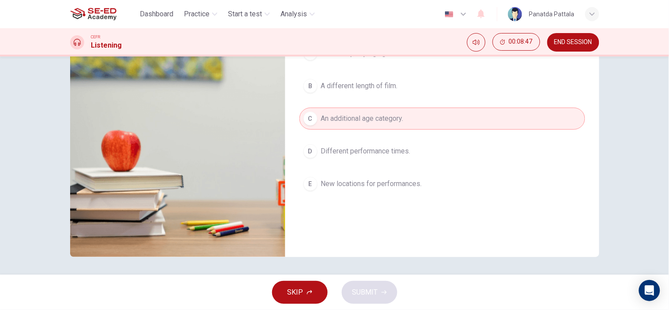
click at [400, 191] on button "E New locations for performances." at bounding box center [443, 184] width 286 height 22
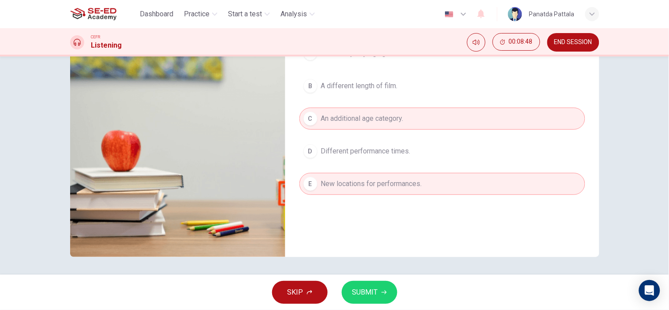
click at [372, 299] on button "SUBMIT" at bounding box center [370, 292] width 56 height 23
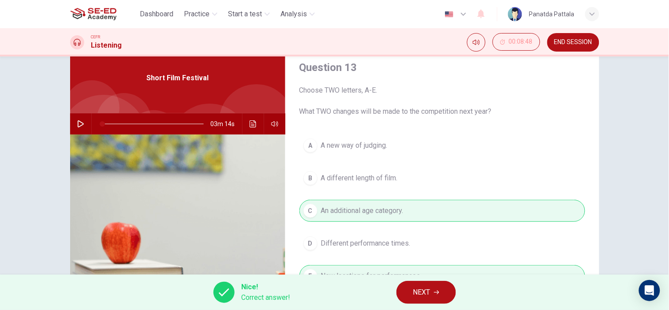
scroll to position [49, 0]
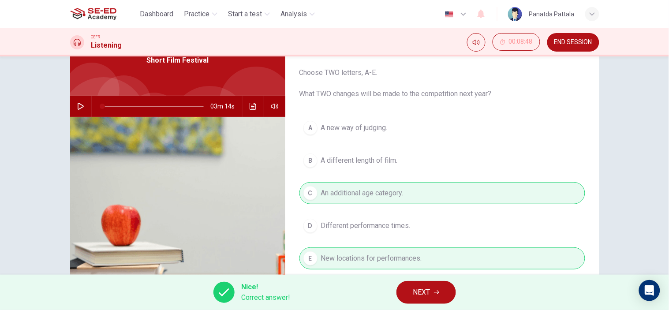
click at [423, 290] on span "NEXT" at bounding box center [421, 292] width 17 height 12
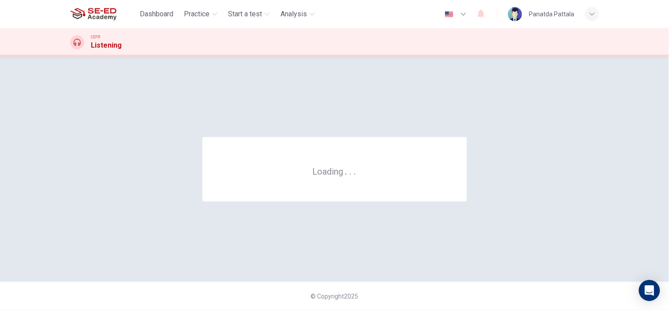
scroll to position [0, 0]
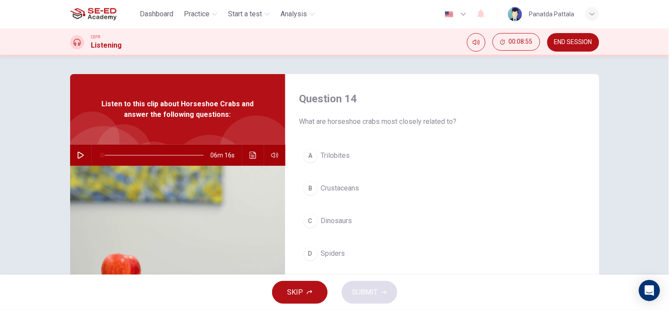
click at [571, 38] on button "END SESSION" at bounding box center [574, 42] width 52 height 19
